Goal: Transaction & Acquisition: Subscribe to service/newsletter

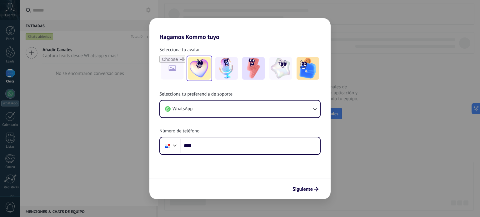
click at [201, 70] on img at bounding box center [199, 68] width 22 height 22
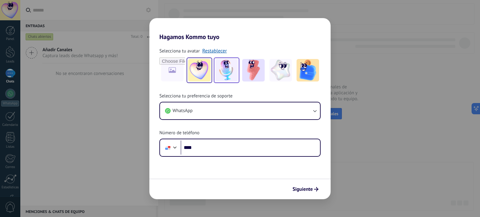
click at [228, 73] on img at bounding box center [226, 70] width 22 height 22
click at [254, 76] on img at bounding box center [253, 70] width 22 height 22
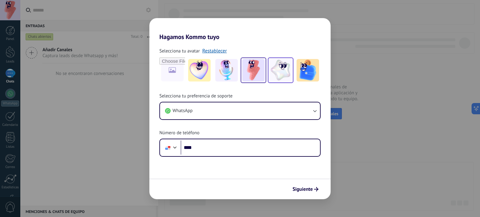
click at [292, 78] on div at bounding box center [281, 70] width 26 height 26
click at [310, 77] on img at bounding box center [307, 70] width 22 height 22
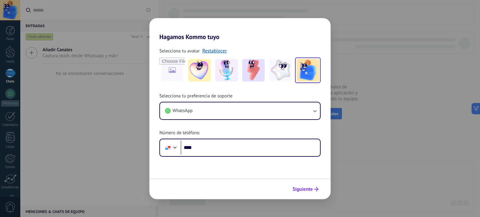
click at [312, 185] on button "Siguiente" at bounding box center [306, 189] width 32 height 11
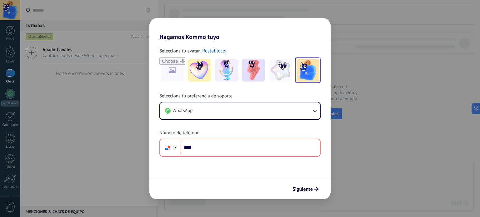
click at [373, 116] on div "Hagamos Kommo tuyo Selecciona tu avatar Restablecer Selecciona tu preferencia d…" at bounding box center [240, 108] width 480 height 217
click at [209, 52] on link "Restablecer" at bounding box center [214, 51] width 25 height 6
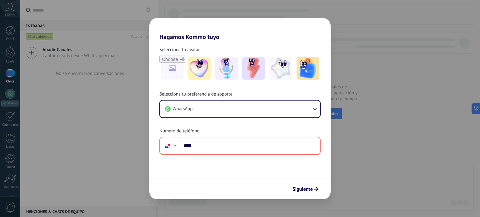
drag, startPoint x: 208, startPoint y: 90, endPoint x: 297, endPoint y: 34, distance: 104.7
click at [297, 34] on h2 "Hagamos Kommo tuyo" at bounding box center [239, 29] width 181 height 22
click at [289, 65] on img at bounding box center [280, 68] width 22 height 22
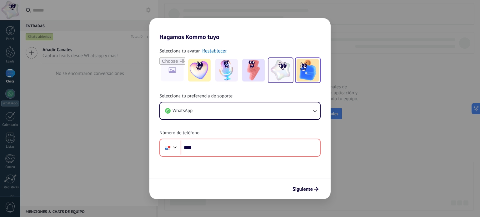
click at [312, 74] on img at bounding box center [307, 70] width 22 height 22
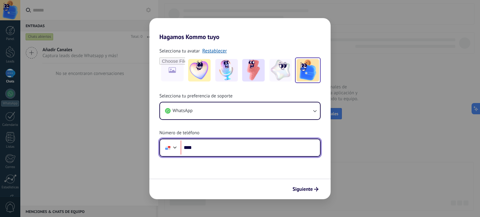
click at [215, 145] on input "****" at bounding box center [250, 148] width 139 height 14
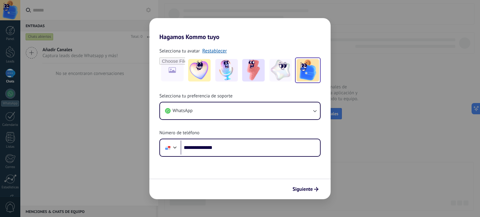
click at [350, 80] on div "**********" at bounding box center [240, 108] width 480 height 217
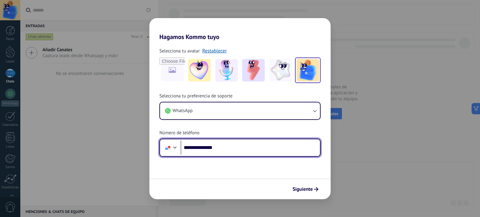
drag, startPoint x: 257, startPoint y: 146, endPoint x: 195, endPoint y: 140, distance: 62.5
click at [195, 140] on div "**********" at bounding box center [239, 148] width 161 height 18
type input "****"
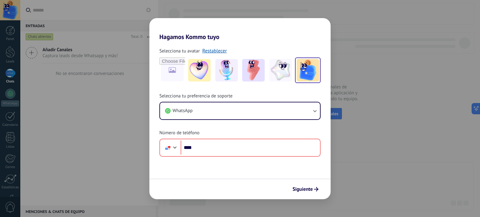
click at [340, 141] on div "Hagamos Kommo tuyo Selecciona tu avatar Restablecer Selecciona tu preferencia d…" at bounding box center [240, 108] width 480 height 217
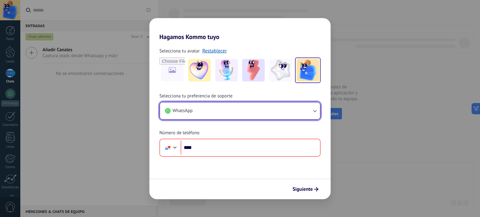
click at [271, 115] on button "WhatsApp" at bounding box center [240, 110] width 160 height 17
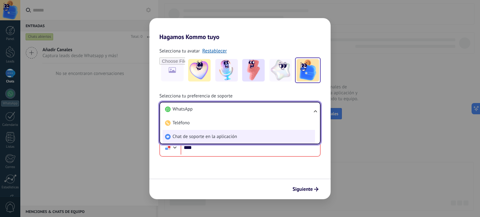
click at [266, 134] on li "Chat de soporte en la aplicación" at bounding box center [238, 137] width 152 height 14
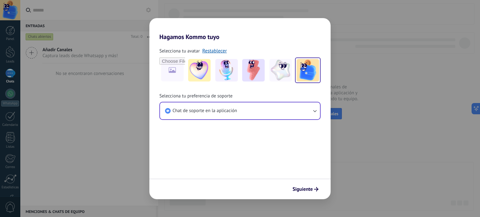
click at [312, 183] on div "Siguiente" at bounding box center [239, 189] width 181 height 21
click at [312, 189] on span "Siguiente" at bounding box center [302, 189] width 20 height 4
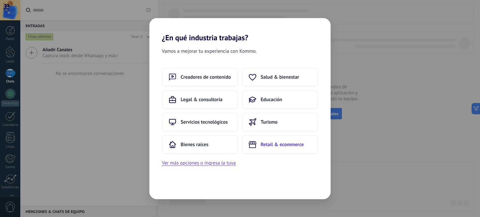
click at [267, 140] on button "Retail & ecommerce" at bounding box center [280, 144] width 76 height 19
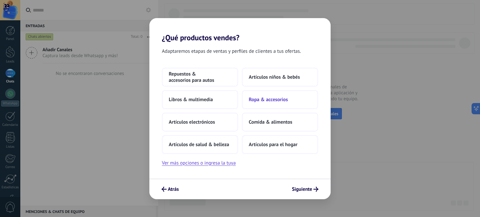
click at [291, 99] on button "Ropa & accesorios" at bounding box center [280, 99] width 76 height 19
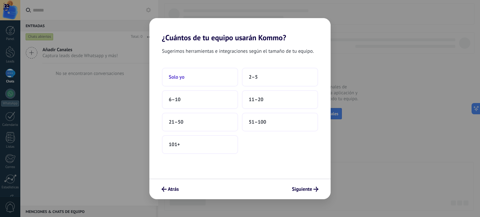
click at [176, 82] on button "Solo yo" at bounding box center [200, 77] width 76 height 19
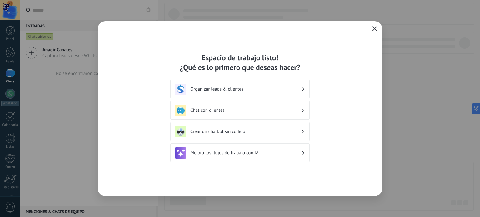
click at [302, 89] on icon at bounding box center [303, 89] width 2 height 4
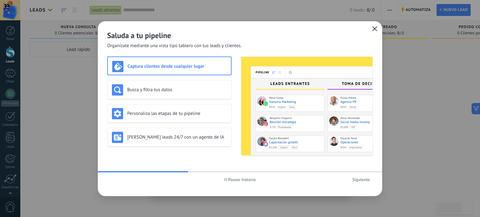
click at [362, 179] on span "Siguiente" at bounding box center [361, 179] width 18 height 4
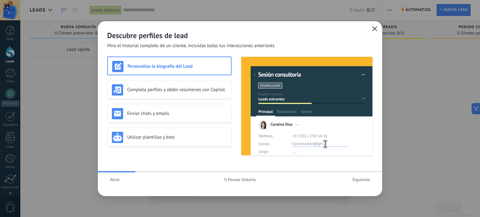
click at [120, 179] on button "Atrás" at bounding box center [114, 179] width 15 height 9
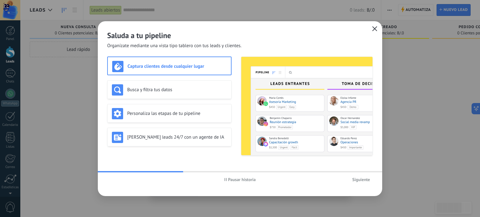
click at [360, 181] on span "Siguiente" at bounding box center [361, 179] width 18 height 4
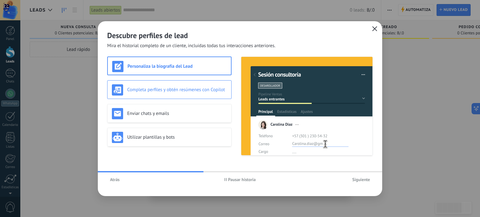
click at [191, 94] on div "Completa perfiles y obtén resúmenes con Copilot" at bounding box center [169, 89] width 115 height 11
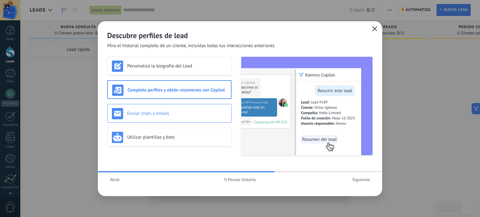
click at [197, 116] on h3 "Enviar chats y emails" at bounding box center [177, 114] width 100 height 6
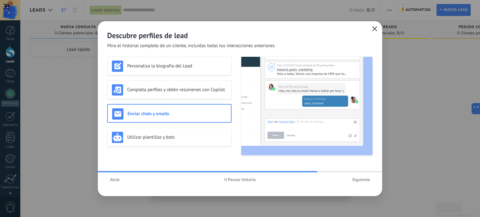
click at [355, 181] on span "Siguiente" at bounding box center [361, 179] width 18 height 4
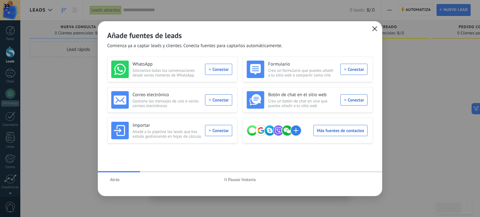
click at [375, 32] on button "button" at bounding box center [375, 29] width 8 height 9
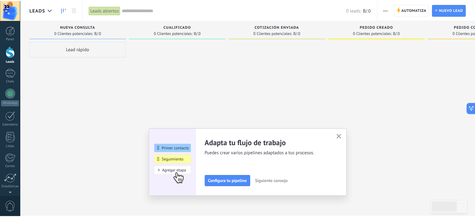
scroll to position [42, 0]
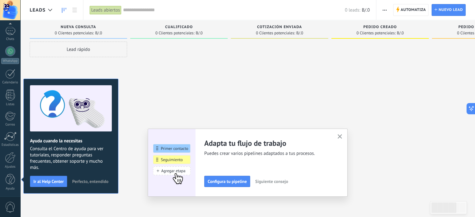
click at [185, 100] on div at bounding box center [178, 110] width 97 height 136
click at [341, 136] on icon "button" at bounding box center [340, 136] width 5 height 5
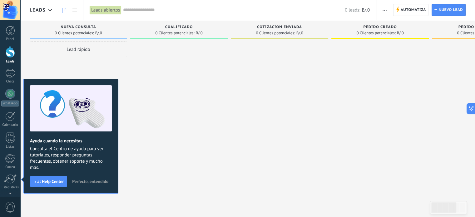
click at [84, 182] on span "Perfecto, entendido" at bounding box center [90, 181] width 36 height 4
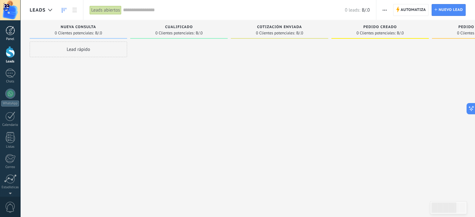
click at [15, 34] on link "Panel" at bounding box center [10, 33] width 20 height 15
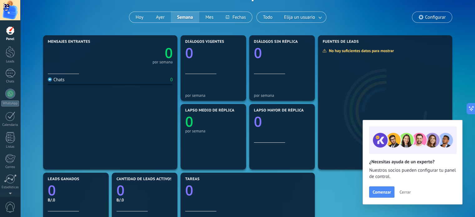
scroll to position [31, 0]
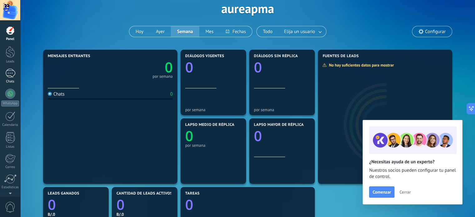
click at [7, 73] on div at bounding box center [10, 73] width 10 height 9
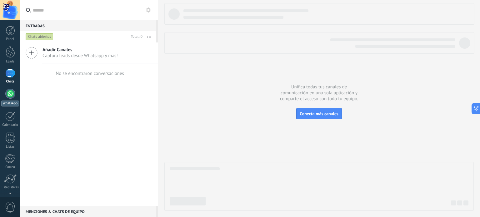
click at [6, 96] on div at bounding box center [10, 94] width 10 height 10
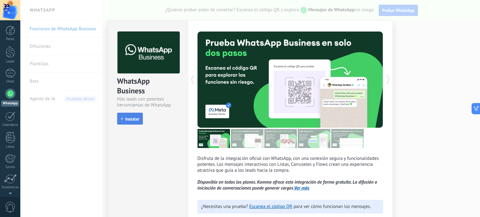
click at [131, 118] on span "Instalar" at bounding box center [132, 119] width 14 height 4
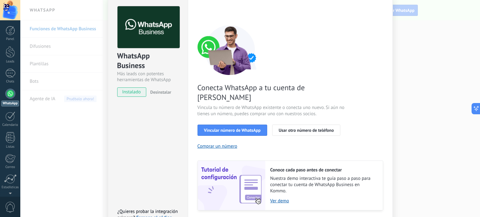
scroll to position [60, 0]
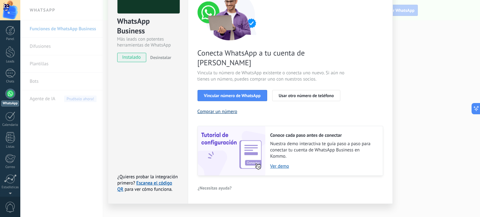
click at [226, 109] on button "Comprar un número" at bounding box center [217, 112] width 40 height 6
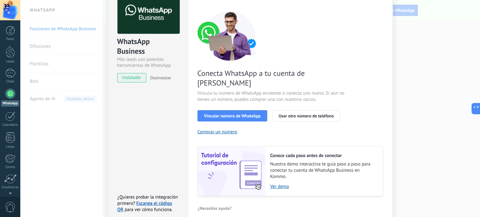
scroll to position [0, 0]
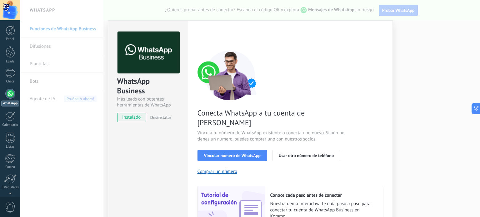
click at [413, 47] on div "WhatsApp Business Más leads con potentes herramientas de WhatsApp instalado Des…" at bounding box center [250, 108] width 460 height 217
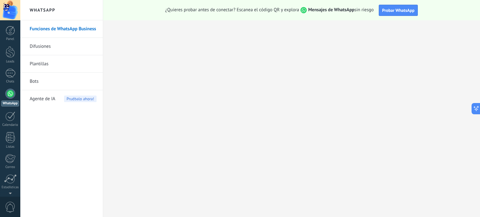
click at [45, 66] on link "Plantillas" at bounding box center [63, 63] width 67 height 17
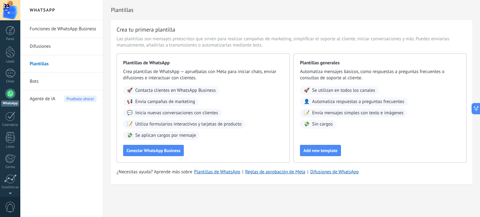
click at [48, 48] on link "Difusiones" at bounding box center [63, 46] width 67 height 17
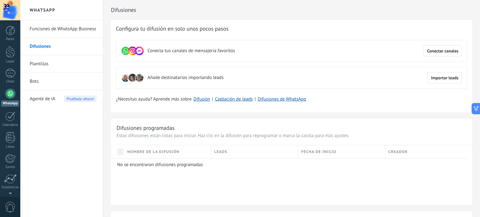
click at [49, 30] on link "Funciones de WhatsApp Business" at bounding box center [63, 28] width 67 height 17
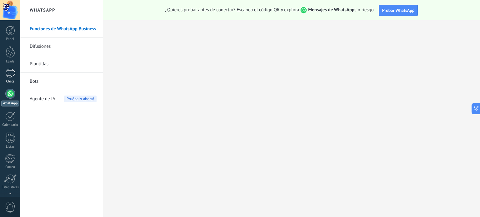
click at [12, 75] on div at bounding box center [10, 73] width 10 height 9
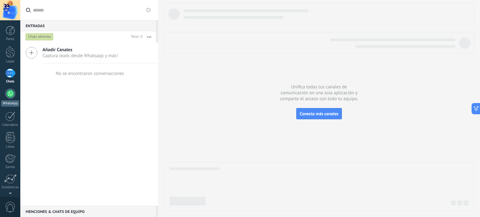
click at [11, 91] on div at bounding box center [10, 94] width 10 height 10
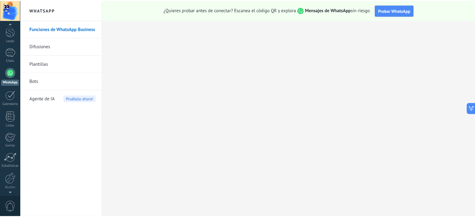
scroll to position [42, 0]
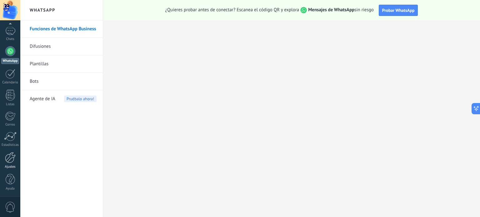
click at [10, 162] on div at bounding box center [10, 157] width 11 height 11
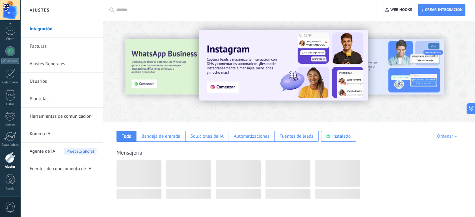
click at [55, 46] on link "Facturas" at bounding box center [63, 46] width 67 height 17
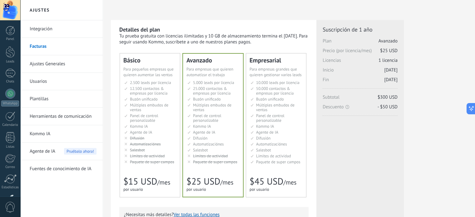
drag, startPoint x: 380, startPoint y: 61, endPoint x: 399, endPoint y: 61, distance: 18.4
click at [399, 61] on div "Licencias adicionales Plan Avanzado Precio (por licencia/mes) $25 USD Nuevas li…" at bounding box center [359, 192] width 87 height 344
click at [164, 104] on span "Múltiples embudos de ventas" at bounding box center [149, 107] width 38 height 10
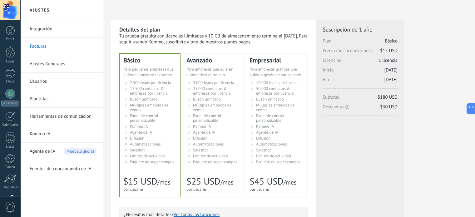
click at [211, 87] on span "25.000 contactos & empresas por licencia" at bounding box center [211, 91] width 37 height 10
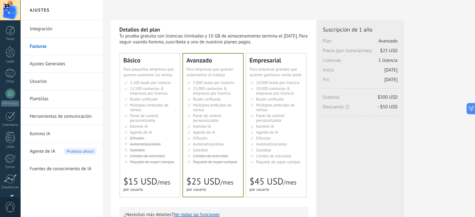
click at [144, 79] on div "Básico Для увеличения продаж в малом бизнесе For small businesses that want to …" at bounding box center [150, 125] width 60 height 144
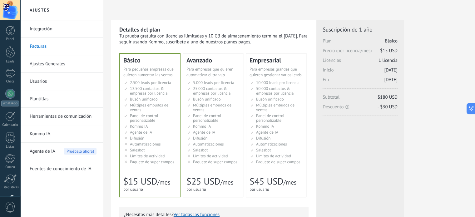
click at [231, 90] on li "25.000 контактов & компаний на место 25.000 contacts & companies per seat 25.00…" at bounding box center [213, 90] width 52 height 9
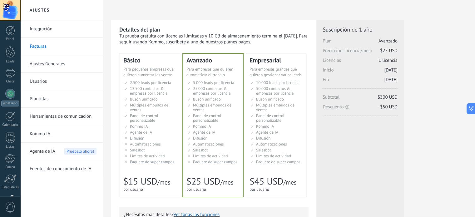
click at [175, 89] on li "12.500 контактов & компаний на место 12.500 contacts & companies per seat 12.50…" at bounding box center [150, 90] width 52 height 9
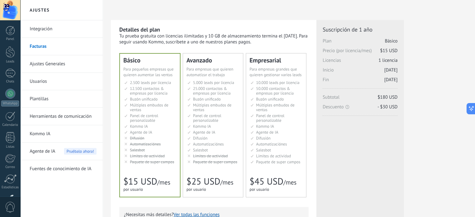
click at [66, 49] on link "Facturas" at bounding box center [63, 46] width 67 height 17
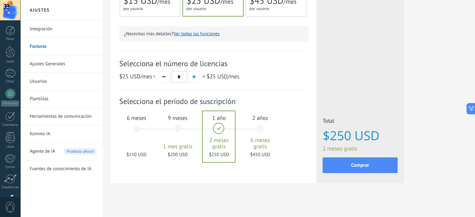
scroll to position [183, 0]
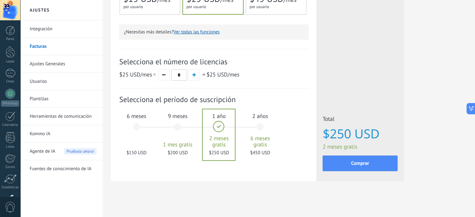
click at [139, 118] on span "6 meses" at bounding box center [137, 115] width 34 height 7
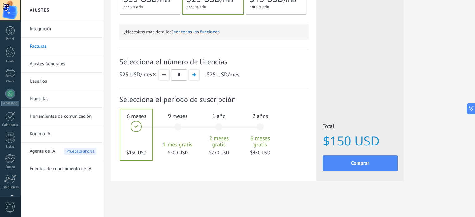
click at [182, 125] on div "9 meses 1 mes gratis $200 USD" at bounding box center [178, 130] width 34 height 44
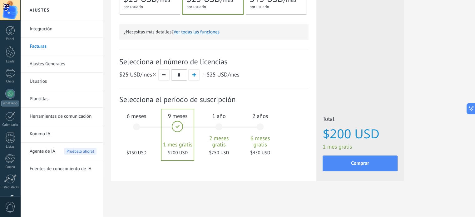
click at [137, 122] on div "6 meses $150 USD" at bounding box center [137, 130] width 34 height 44
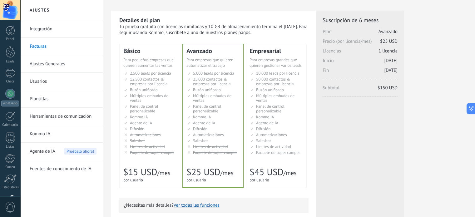
scroll to position [0, 0]
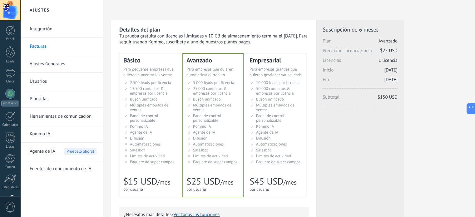
click at [170, 116] on li "Настраиваемый рабочий стол Customizable dashboard Panel de control personalizab…" at bounding box center [150, 117] width 52 height 9
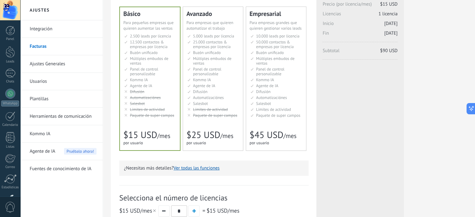
scroll to position [125, 0]
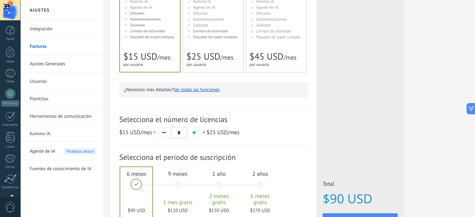
click at [165, 133] on button "button" at bounding box center [163, 132] width 11 height 11
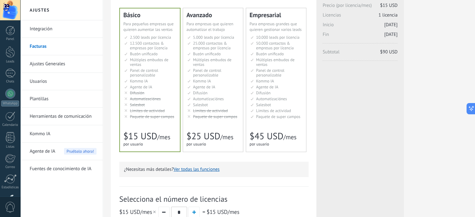
scroll to position [31, 0]
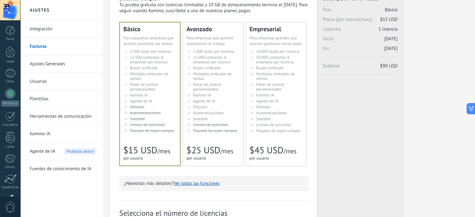
click at [79, 29] on link "Integración" at bounding box center [63, 28] width 67 height 17
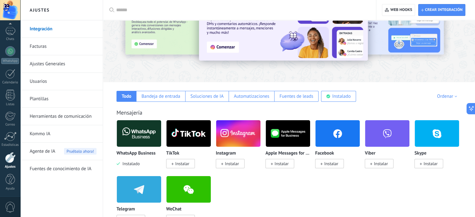
scroll to position [94, 0]
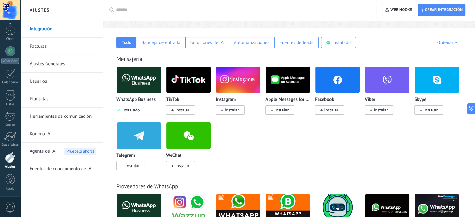
click at [222, 112] on icon at bounding box center [222, 110] width 2 height 2
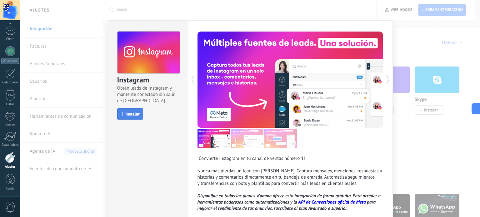
click at [136, 115] on span "Instalar" at bounding box center [133, 114] width 14 height 4
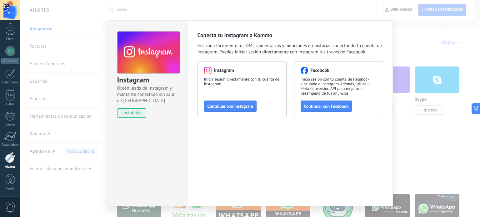
click at [404, 36] on div "Instagram Obtén leads de Instagram y mantente conectado sin salir de Kommo inst…" at bounding box center [250, 108] width 460 height 217
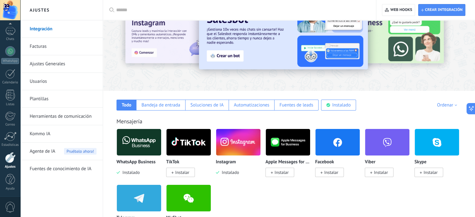
scroll to position [31, 0]
click at [87, 45] on link "Facturas" at bounding box center [63, 46] width 67 height 17
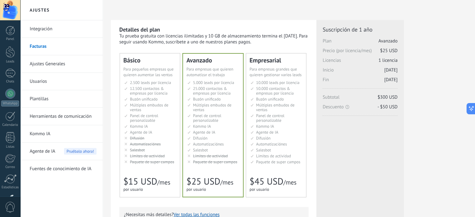
click at [196, 150] on span "Salesbot" at bounding box center [200, 149] width 15 height 5
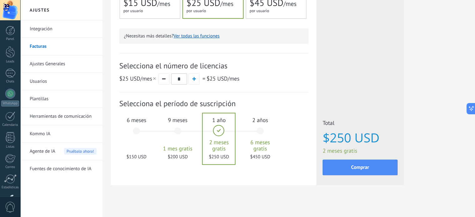
scroll to position [183, 0]
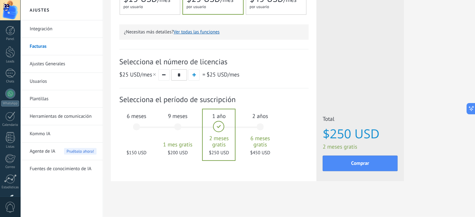
click at [134, 130] on div "6 meses $150 USD" at bounding box center [137, 130] width 34 height 44
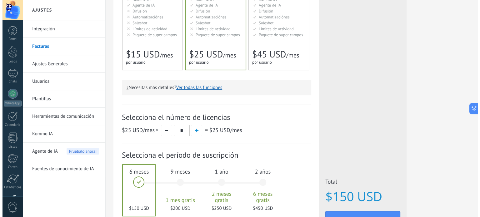
scroll to position [121, 0]
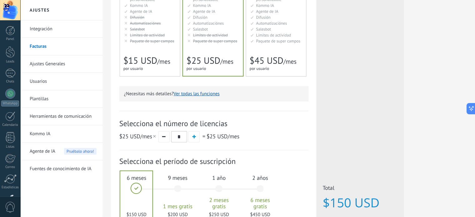
click at [180, 94] on button "Ver todas las funciones" at bounding box center [197, 94] width 46 height 6
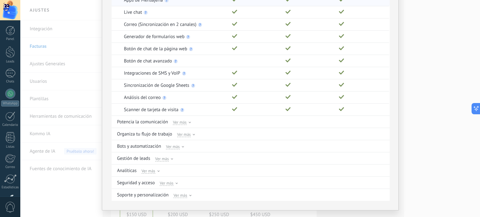
scroll to position [87, 0]
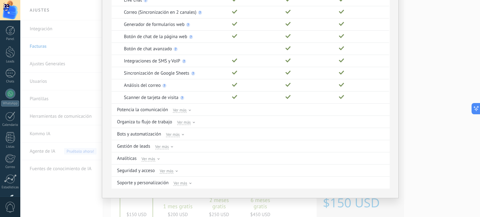
drag, startPoint x: 157, startPoint y: 163, endPoint x: 108, endPoint y: 66, distance: 108.6
click at [108, 66] on div "Comparación completa de planes Funciones Básico Avanzado Empresarial Genera y c…" at bounding box center [250, 66] width 297 height 266
click at [157, 158] on div at bounding box center [158, 159] width 2 height 3
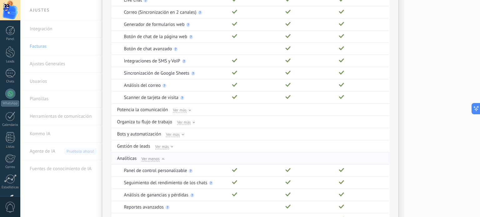
click at [157, 158] on span "Ver menos" at bounding box center [151, 159] width 18 height 6
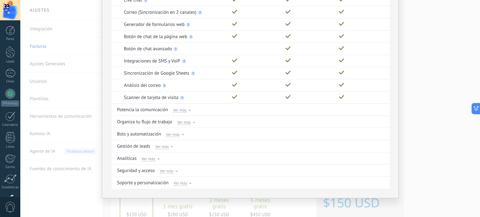
click at [92, 67] on div "Comparación completa de planes Funciones Básico Avanzado Empresarial Genera y c…" at bounding box center [250, 108] width 460 height 217
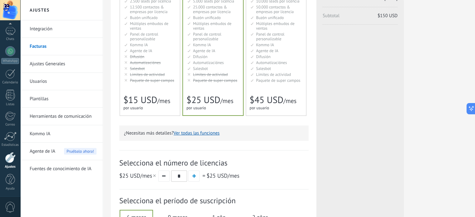
scroll to position [0, 0]
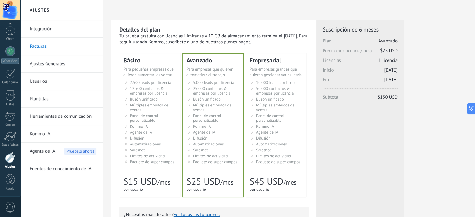
drag, startPoint x: 78, startPoint y: 101, endPoint x: 67, endPoint y: 46, distance: 56.1
click at [67, 46] on link "Facturas" at bounding box center [63, 46] width 67 height 17
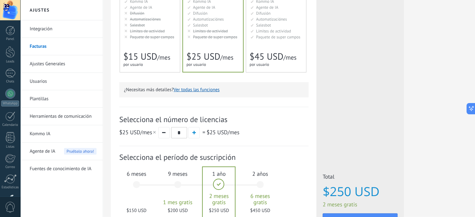
scroll to position [183, 0]
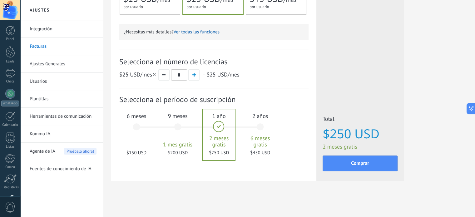
click at [134, 121] on div "6 meses $150 USD" at bounding box center [137, 130] width 34 height 44
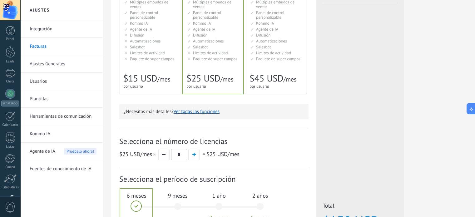
scroll to position [27, 0]
